Goal: Navigation & Orientation: Find specific page/section

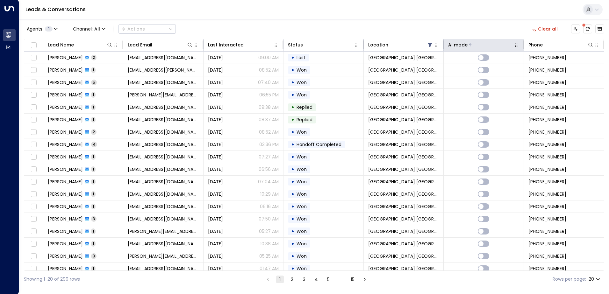
click at [463, 43] on div "AI mode" at bounding box center [457, 45] width 19 height 8
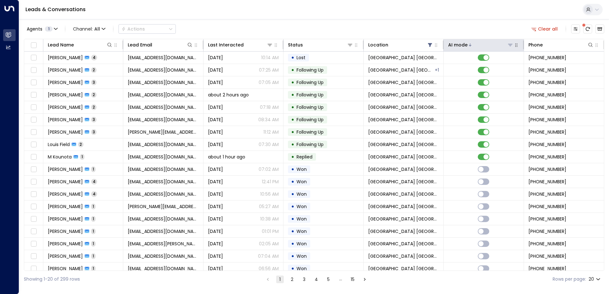
click at [463, 43] on div "AI mode" at bounding box center [457, 45] width 19 height 8
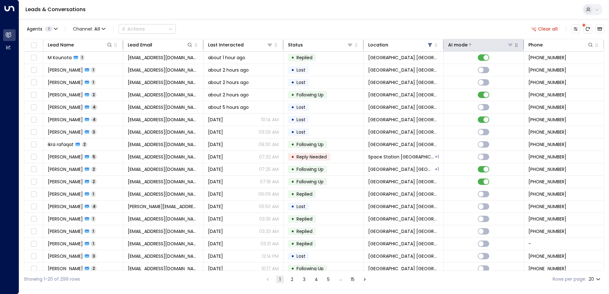
click at [463, 43] on div "AI mode" at bounding box center [457, 45] width 19 height 8
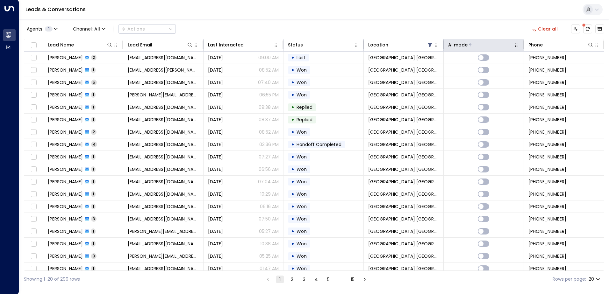
click at [463, 43] on div "AI mode" at bounding box center [457, 45] width 19 height 8
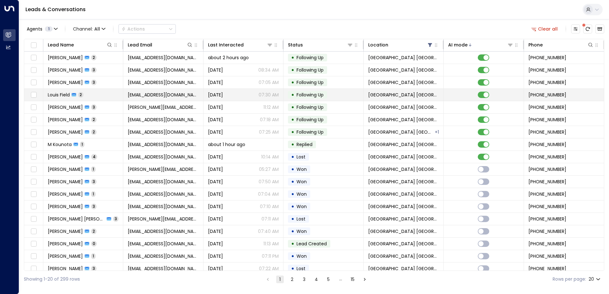
click at [105, 95] on td "Louis Field 2" at bounding box center [83, 95] width 80 height 12
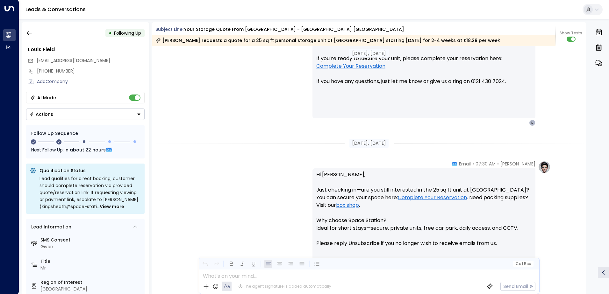
scroll to position [478, 0]
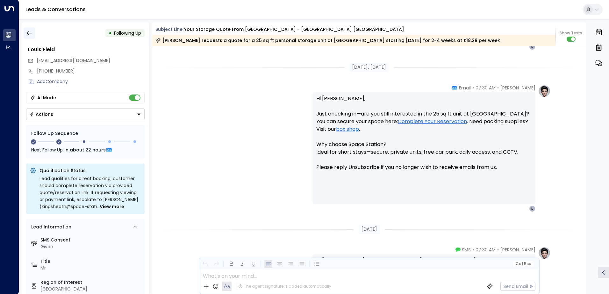
click at [28, 34] on icon "button" at bounding box center [29, 33] width 6 height 6
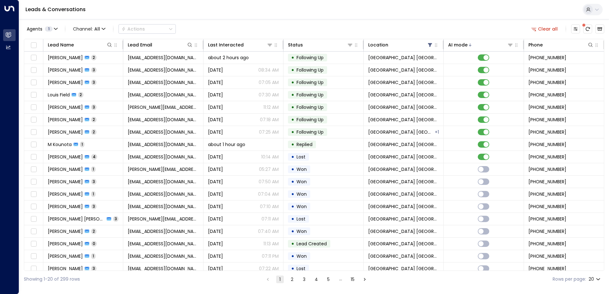
click at [289, 279] on button "2" at bounding box center [292, 280] width 8 height 8
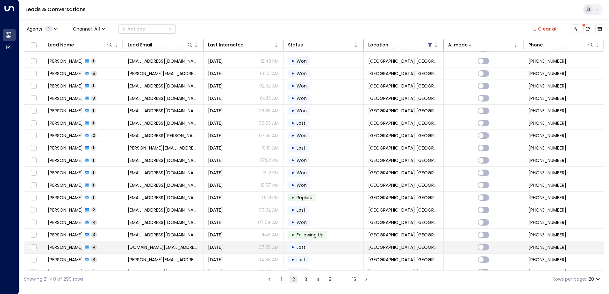
scroll to position [31, 0]
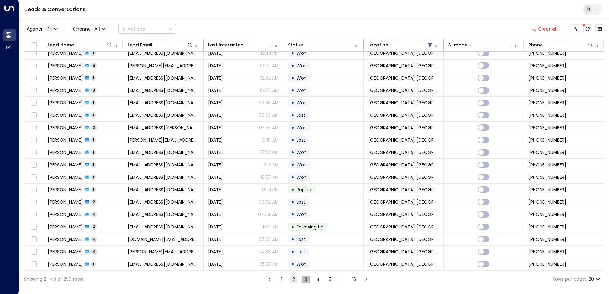
click at [308, 277] on button "3" at bounding box center [306, 280] width 8 height 8
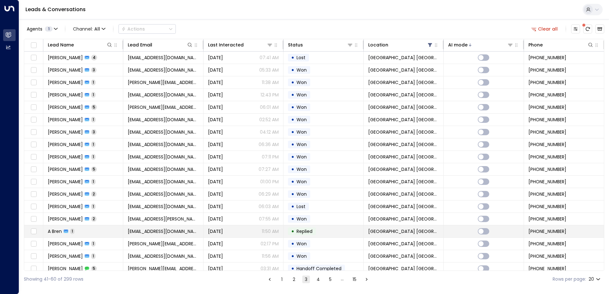
scroll to position [31, 0]
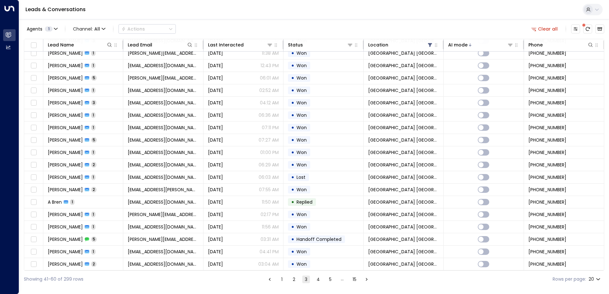
click at [316, 280] on button "4" at bounding box center [319, 280] width 8 height 8
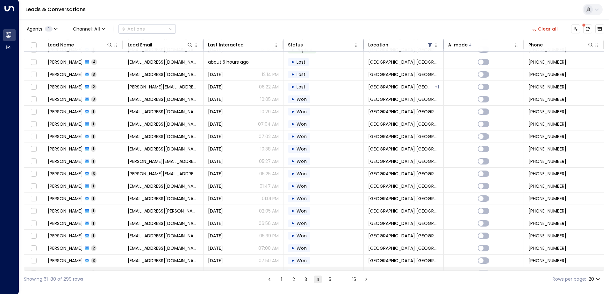
scroll to position [31, 0]
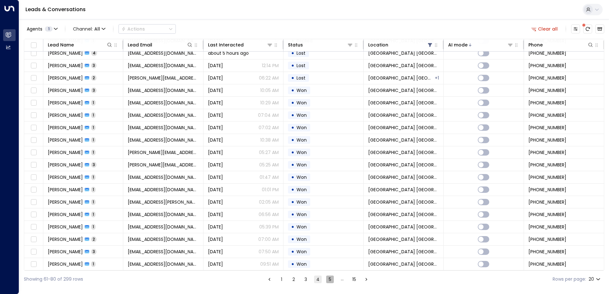
click at [331, 281] on button "5" at bounding box center [330, 280] width 8 height 8
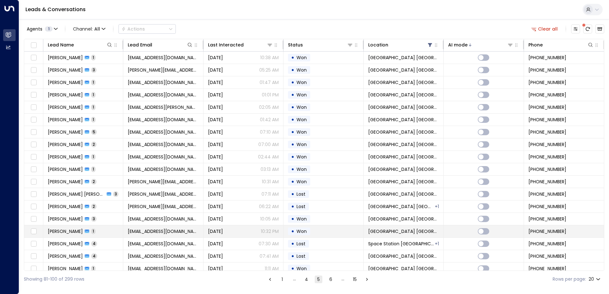
scroll to position [31, 0]
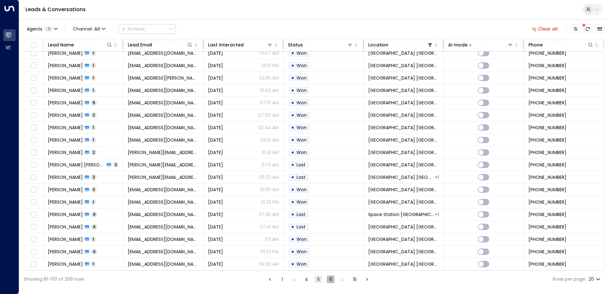
click at [327, 281] on button "6" at bounding box center [331, 280] width 8 height 8
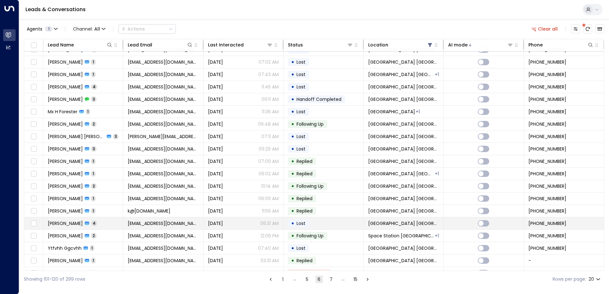
scroll to position [31, 0]
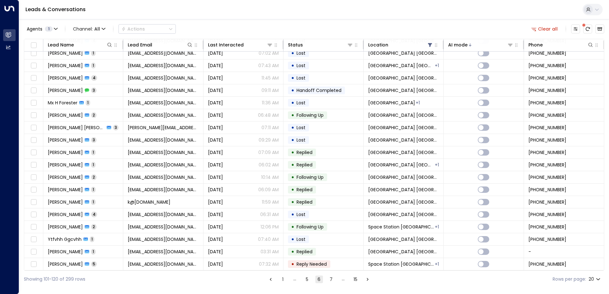
click at [331, 280] on button "7" at bounding box center [332, 280] width 8 height 8
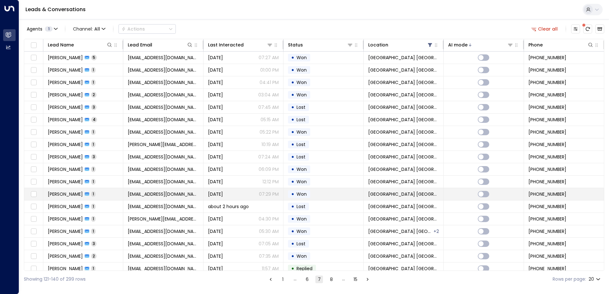
scroll to position [31, 0]
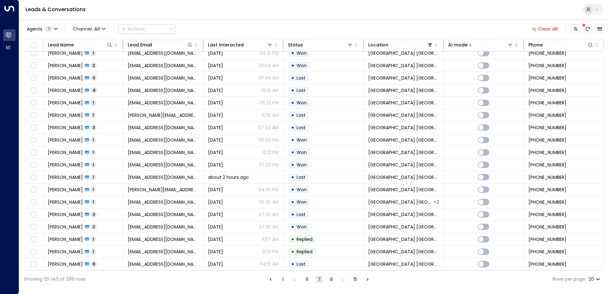
click at [330, 281] on button "8" at bounding box center [332, 280] width 8 height 8
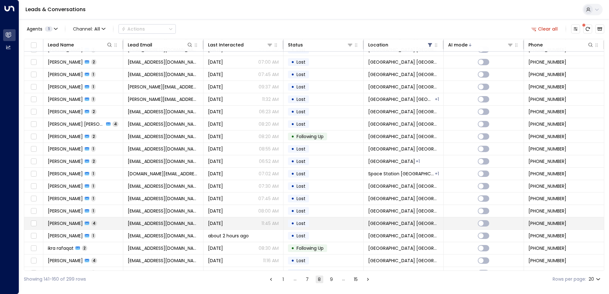
scroll to position [31, 0]
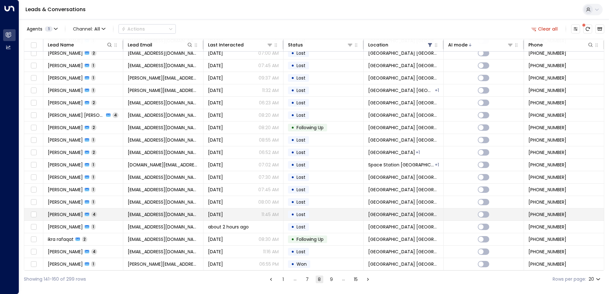
click at [54, 212] on span "[PERSON_NAME]" at bounding box center [65, 215] width 35 height 6
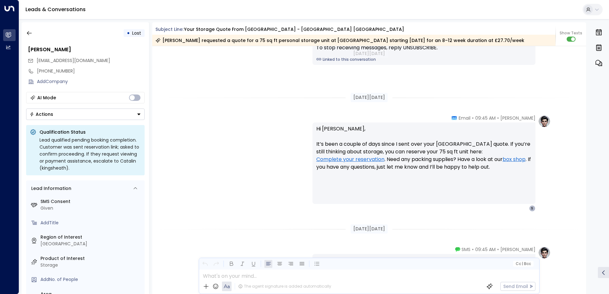
scroll to position [784, 0]
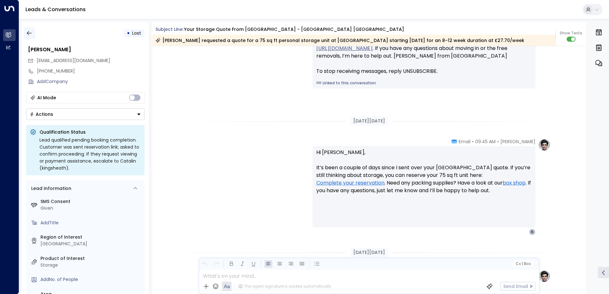
click at [31, 35] on icon "button" at bounding box center [29, 33] width 6 height 6
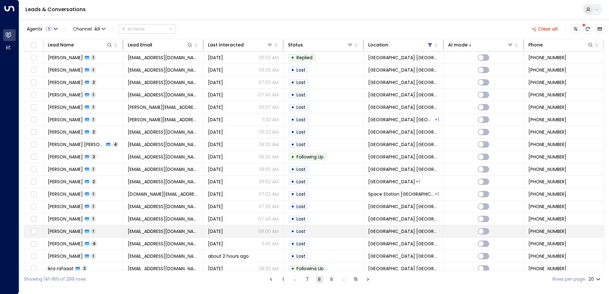
scroll to position [31, 0]
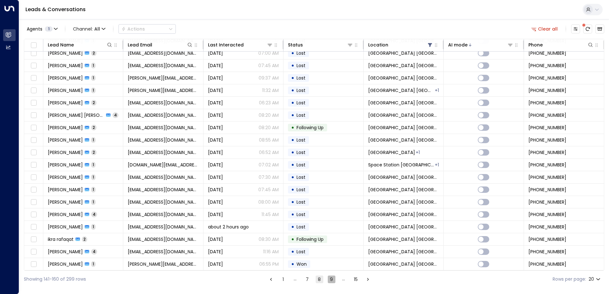
click at [332, 279] on button "9" at bounding box center [332, 280] width 8 height 8
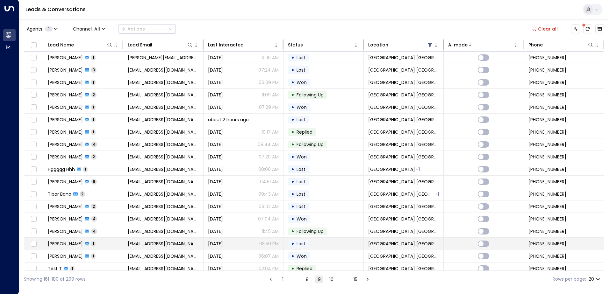
scroll to position [31, 0]
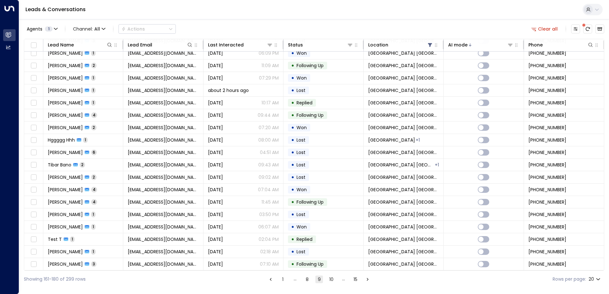
click at [329, 278] on button "10" at bounding box center [332, 280] width 8 height 8
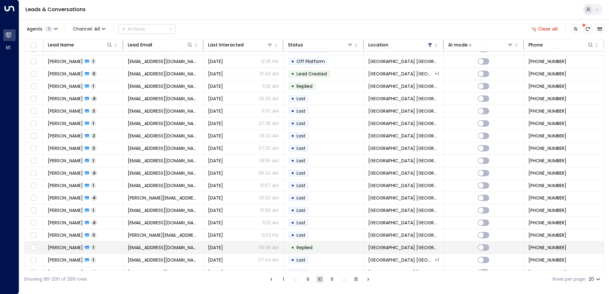
scroll to position [31, 0]
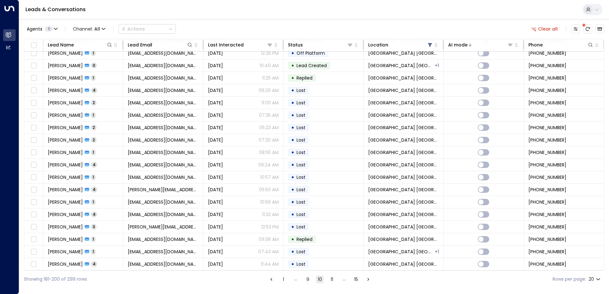
click at [332, 280] on button "11" at bounding box center [332, 280] width 8 height 8
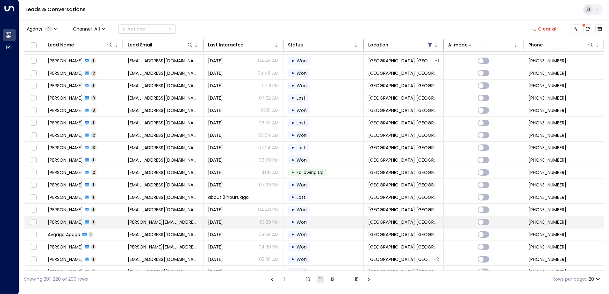
scroll to position [31, 0]
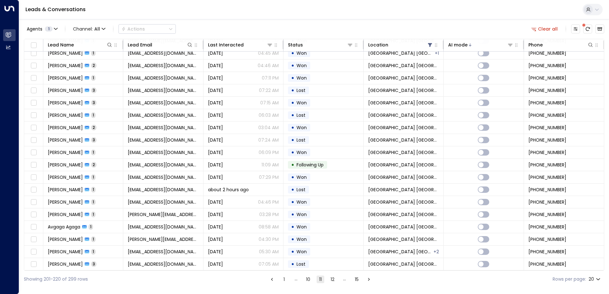
click at [334, 277] on button "12" at bounding box center [333, 280] width 8 height 8
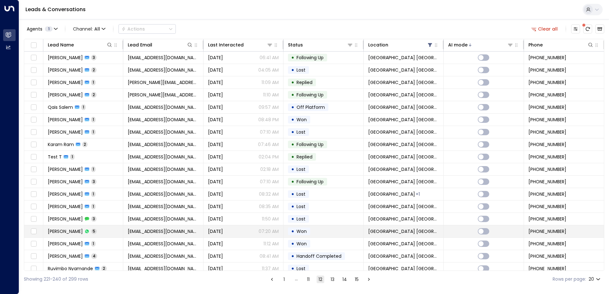
scroll to position [31, 0]
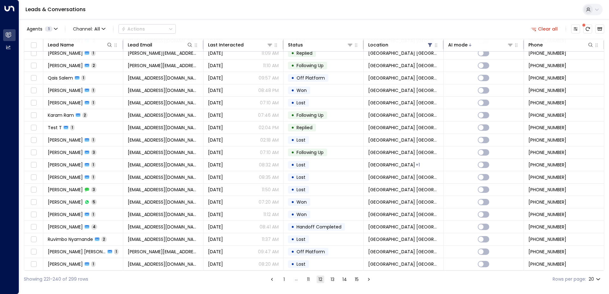
click at [332, 281] on button "13" at bounding box center [333, 280] width 8 height 8
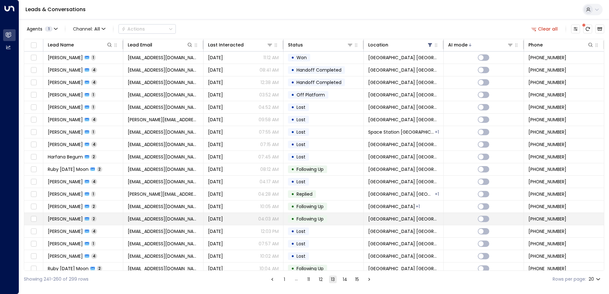
scroll to position [31, 0]
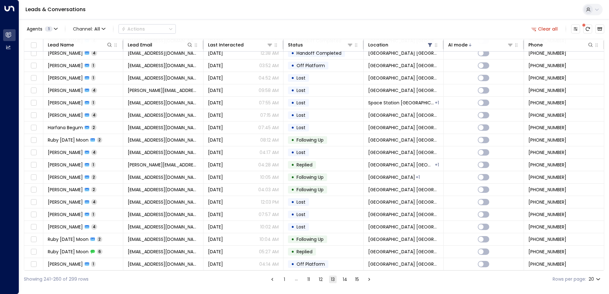
click at [347, 281] on button "14" at bounding box center [345, 280] width 8 height 8
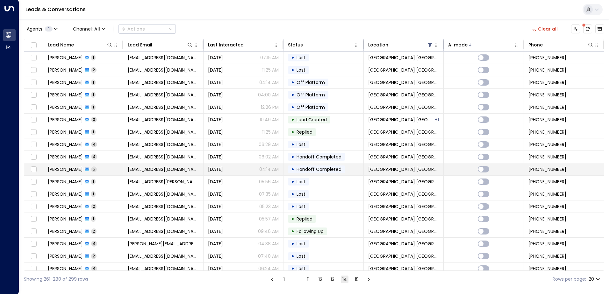
click at [68, 172] on span "[PERSON_NAME]" at bounding box center [65, 169] width 35 height 6
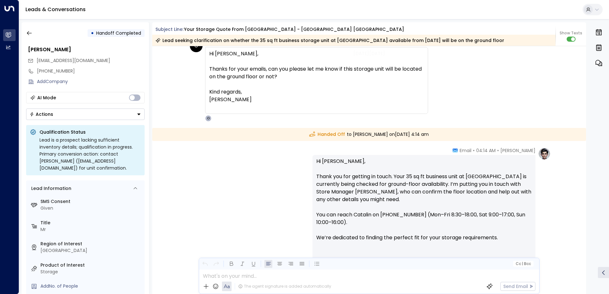
scroll to position [1019, 0]
